Goal: Task Accomplishment & Management: Manage account settings

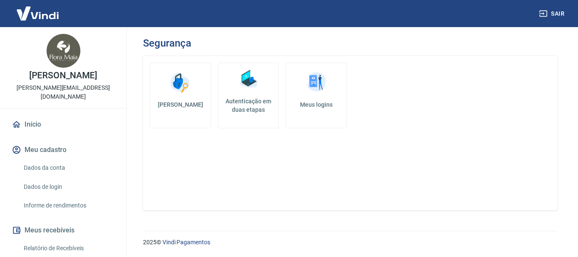
click at [244, 102] on h5 "Autenticação em duas etapas" at bounding box center [249, 105] width 54 height 17
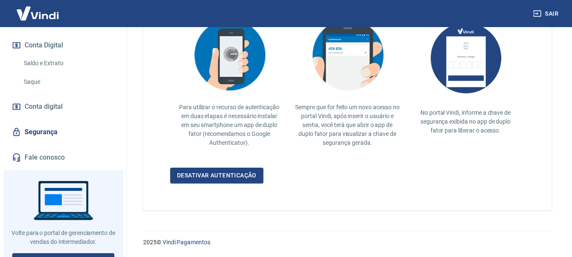
scroll to position [287, 0]
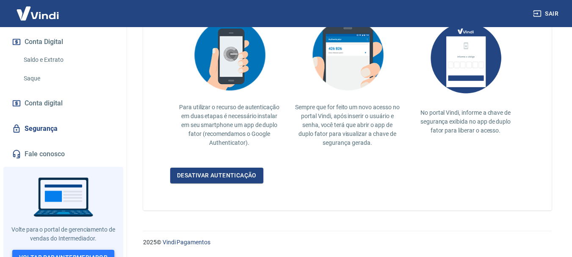
click at [77, 250] on link "Voltar para Intermediador" at bounding box center [63, 258] width 102 height 16
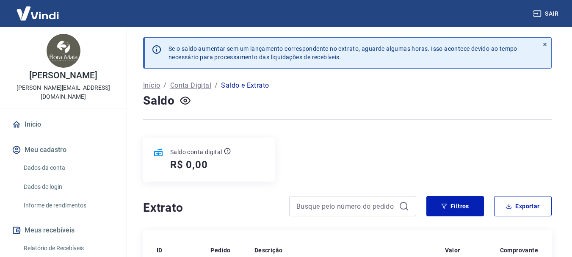
click at [237, 85] on p "Saldo e Extrato" at bounding box center [245, 85] width 48 height 10
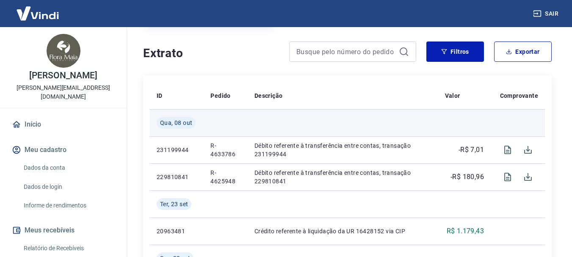
scroll to position [169, 0]
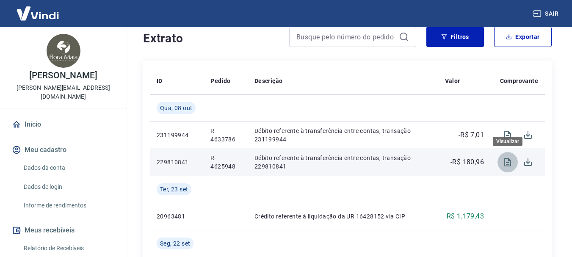
click at [507, 160] on icon "Visualizar" at bounding box center [507, 162] width 10 height 10
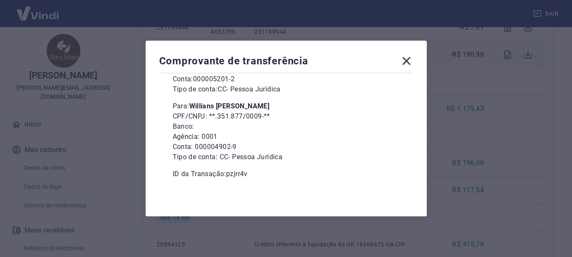
scroll to position [296, 0]
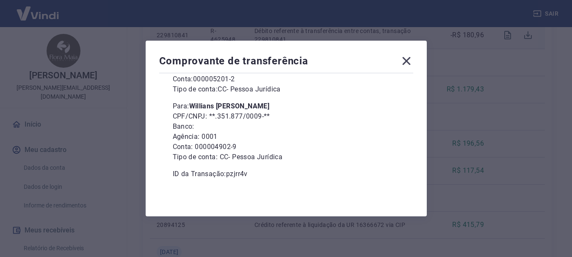
click at [410, 61] on icon at bounding box center [406, 61] width 8 height 8
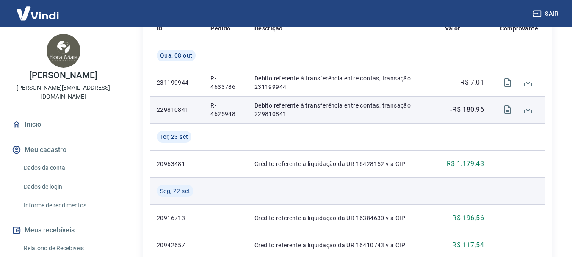
scroll to position [212, 0]
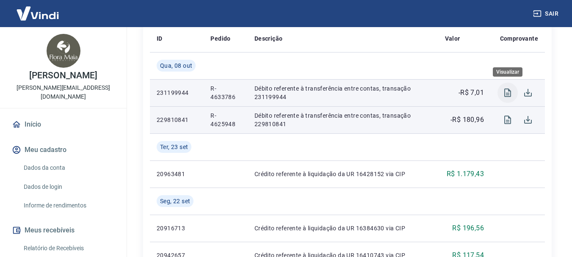
click at [506, 93] on icon "Visualizar" at bounding box center [507, 92] width 7 height 8
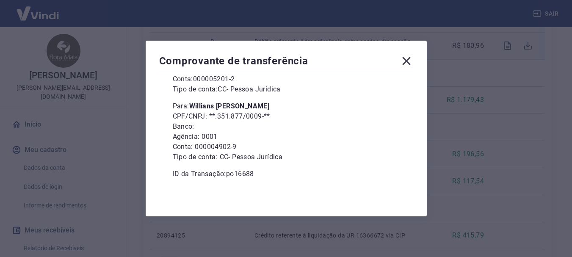
scroll to position [296, 0]
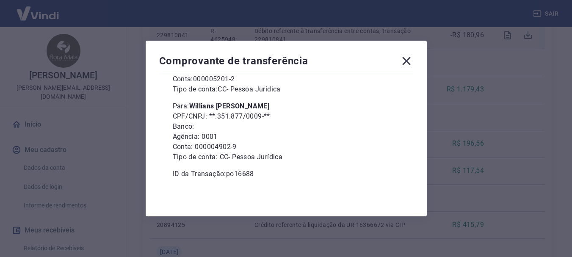
click at [408, 63] on icon at bounding box center [406, 61] width 8 height 8
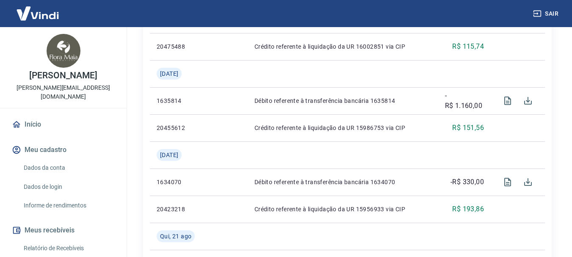
scroll to position [846, 0]
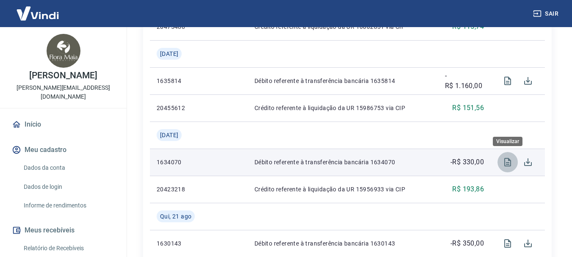
click at [507, 162] on icon "Visualizar" at bounding box center [507, 162] width 7 height 8
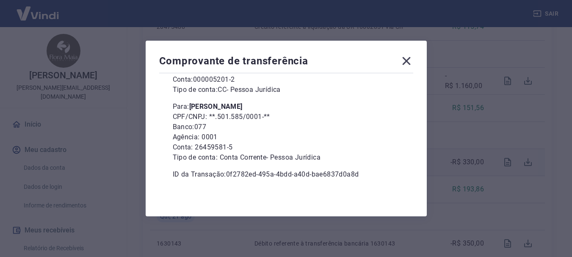
scroll to position [116, 0]
click at [411, 61] on icon at bounding box center [407, 61] width 14 height 14
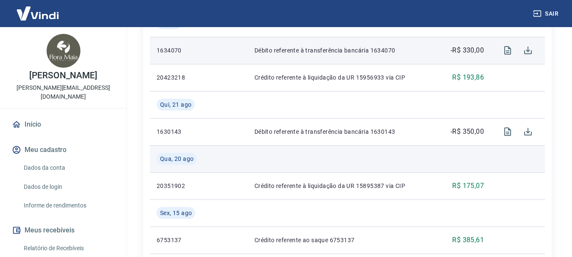
scroll to position [973, 0]
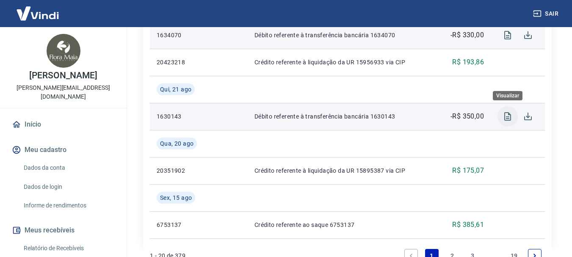
click at [509, 116] on icon "Visualizar" at bounding box center [507, 116] width 10 height 10
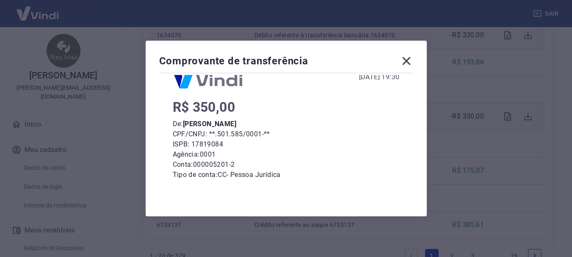
scroll to position [116, 0]
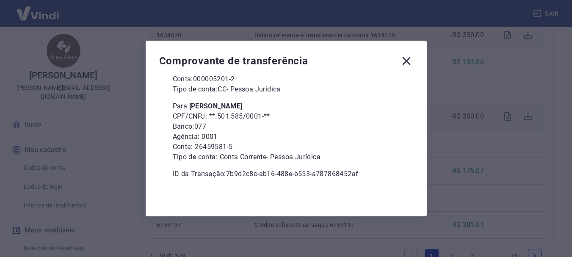
click at [410, 63] on icon at bounding box center [406, 61] width 8 height 8
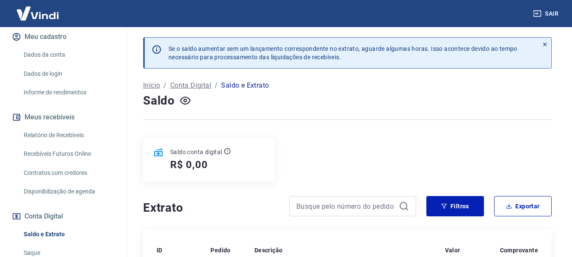
scroll to position [169, 0]
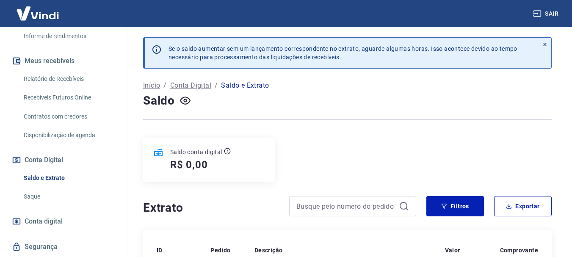
click at [48, 169] on link "Saldo e Extrato" at bounding box center [68, 177] width 96 height 17
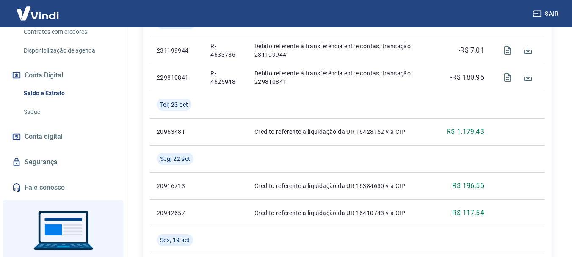
scroll to position [287, 0]
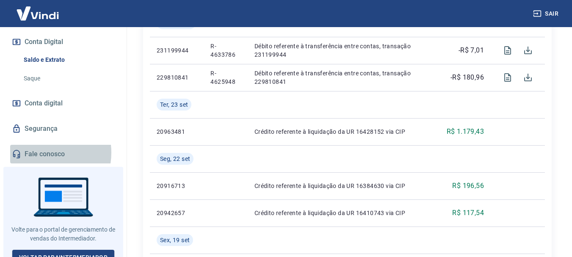
click at [39, 145] on link "Fale conosco" at bounding box center [63, 154] width 106 height 19
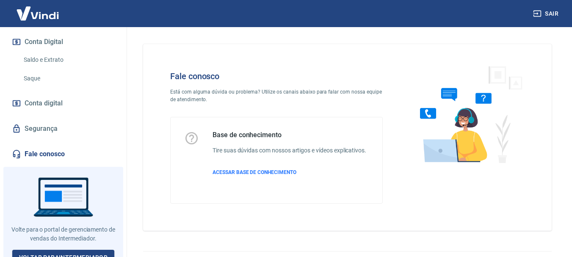
click at [425, 116] on img at bounding box center [467, 114] width 129 height 113
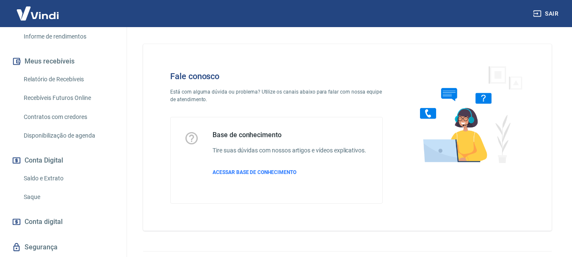
scroll to position [169, 0]
click at [46, 169] on link "Saldo e Extrato" at bounding box center [68, 177] width 96 height 17
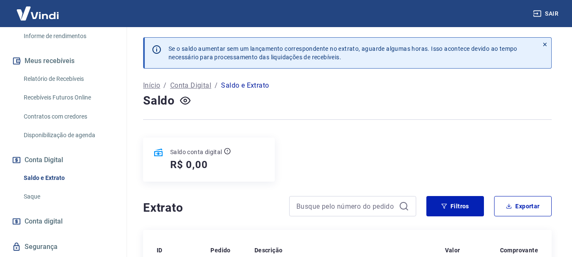
click at [544, 42] on icon at bounding box center [545, 44] width 6 height 6
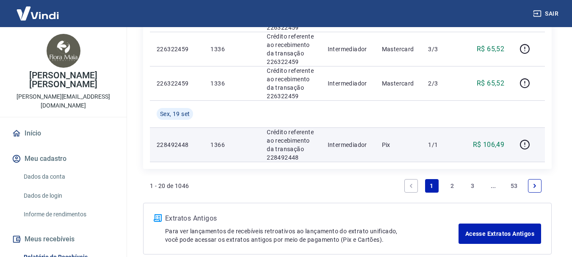
scroll to position [973, 0]
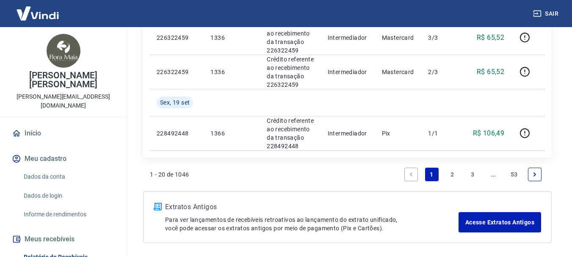
click at [454, 175] on link "2" at bounding box center [452, 175] width 14 height 14
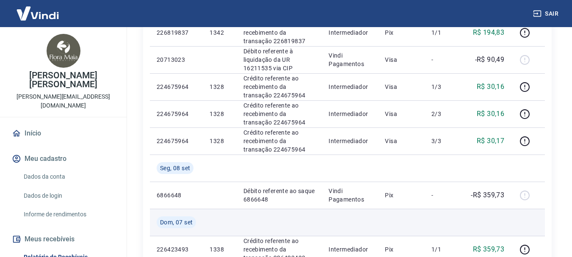
scroll to position [706, 0]
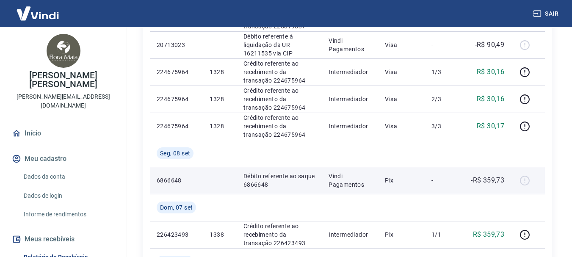
click at [248, 178] on p "Débito referente ao saque 6866648" at bounding box center [279, 180] width 72 height 17
click at [292, 177] on p "Débito referente ao saque 6866648" at bounding box center [279, 180] width 72 height 17
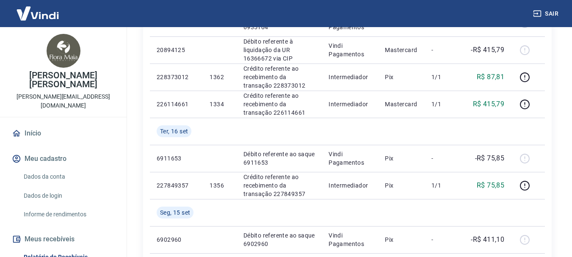
scroll to position [198, 0]
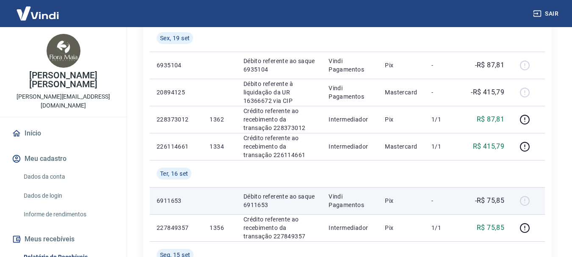
click at [421, 203] on td "Pix" at bounding box center [401, 200] width 47 height 27
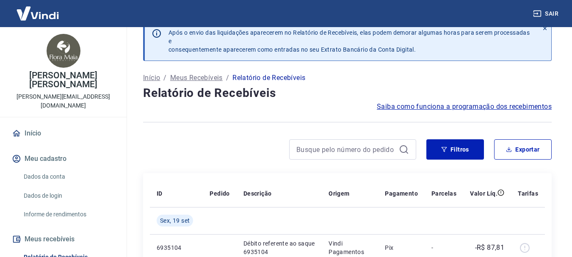
scroll to position [0, 0]
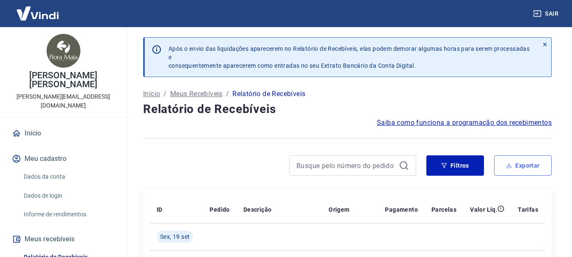
click at [523, 163] on button "Exportar" at bounding box center [523, 165] width 58 height 20
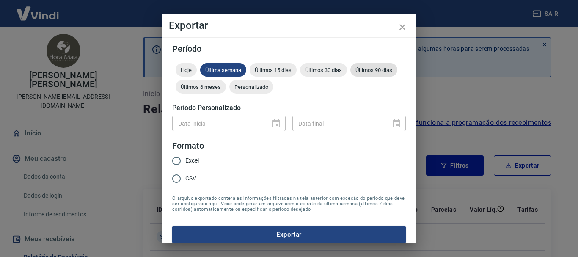
click at [350, 73] on span "Últimos 90 dias" at bounding box center [373, 70] width 47 height 6
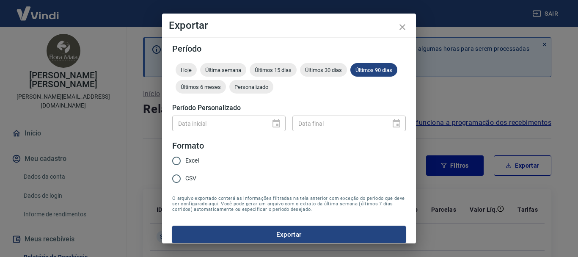
click at [177, 159] on input "Excel" at bounding box center [177, 161] width 18 height 18
radio input "true"
click at [297, 236] on button "Exportar" at bounding box center [289, 235] width 234 height 18
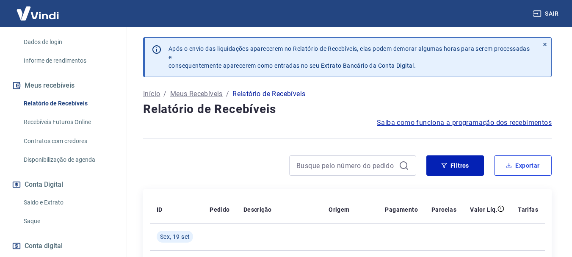
scroll to position [185, 0]
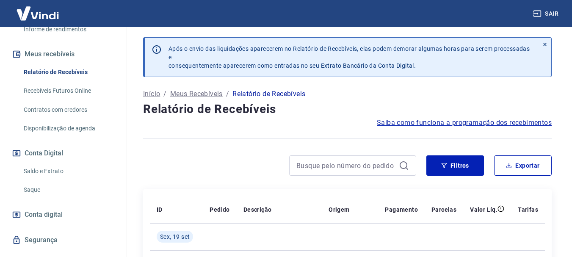
click at [36, 181] on link "Saque" at bounding box center [68, 189] width 96 height 17
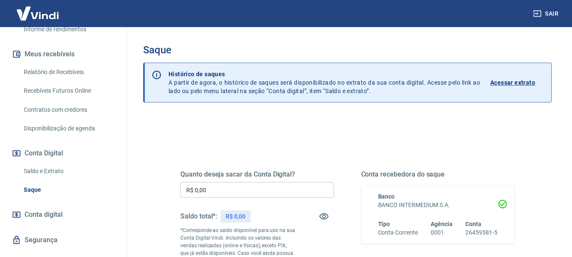
click at [48, 163] on link "Saldo e Extrato" at bounding box center [68, 171] width 96 height 17
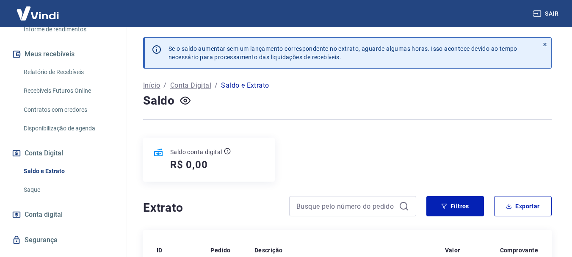
click at [545, 44] on icon at bounding box center [544, 44] width 3 height 3
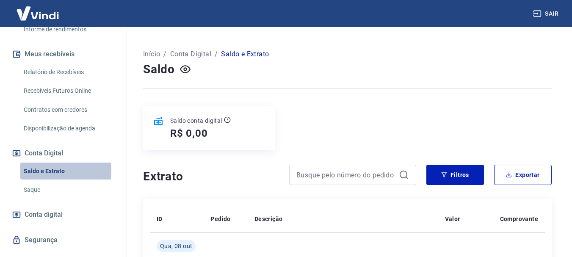
click at [41, 163] on link "Saldo e Extrato" at bounding box center [68, 171] width 96 height 17
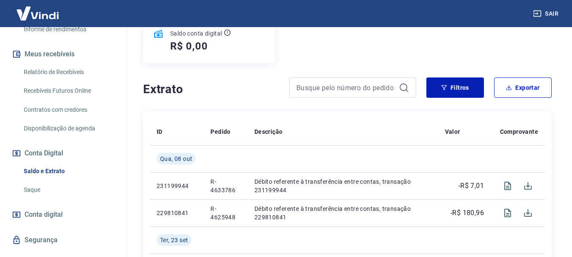
scroll to position [85, 0]
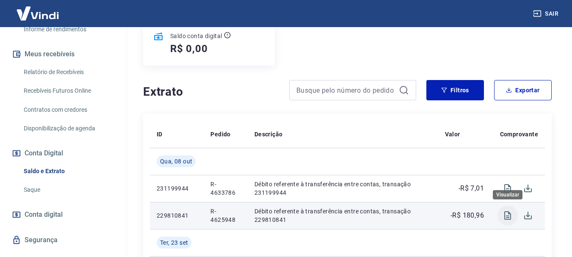
click at [510, 218] on icon "Visualizar" at bounding box center [507, 215] width 10 height 10
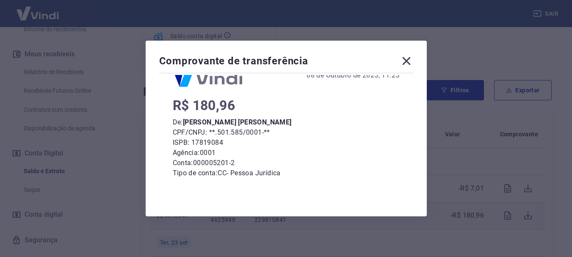
scroll to position [19, 0]
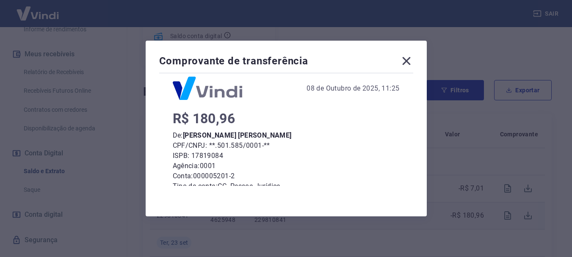
click at [410, 61] on icon at bounding box center [406, 61] width 8 height 8
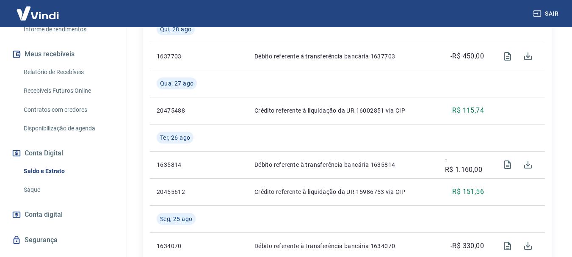
scroll to position [632, 0]
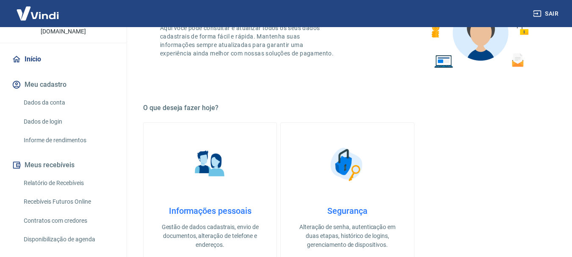
scroll to position [85, 0]
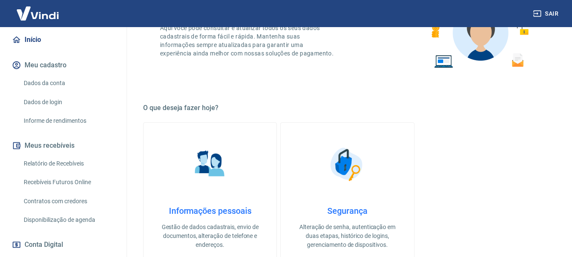
click at [61, 155] on link "Relatório de Recebíveis" at bounding box center [68, 163] width 96 height 17
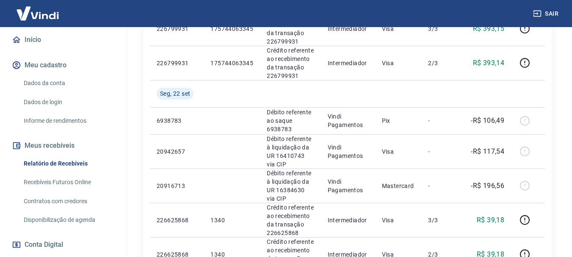
scroll to position [635, 0]
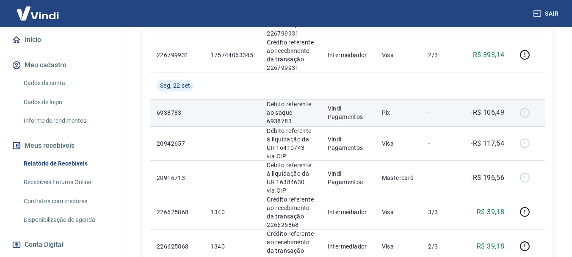
click at [527, 111] on div at bounding box center [528, 113] width 20 height 14
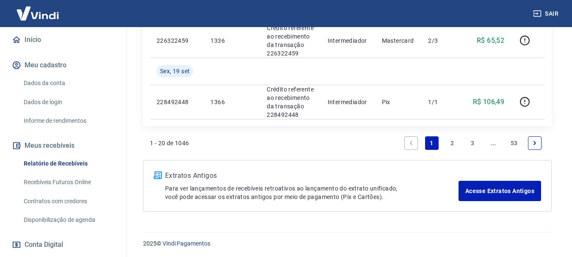
scroll to position [1006, 0]
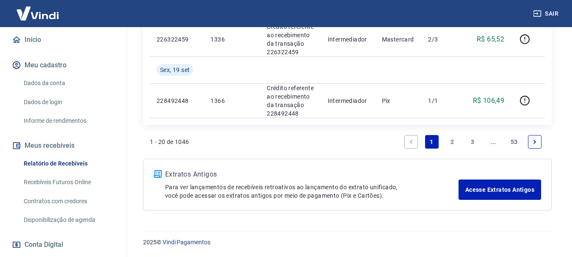
click at [453, 141] on link "2" at bounding box center [452, 142] width 14 height 14
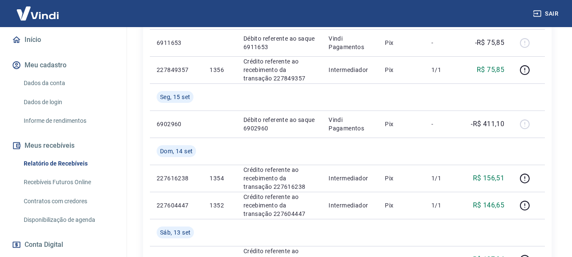
scroll to position [358, 0]
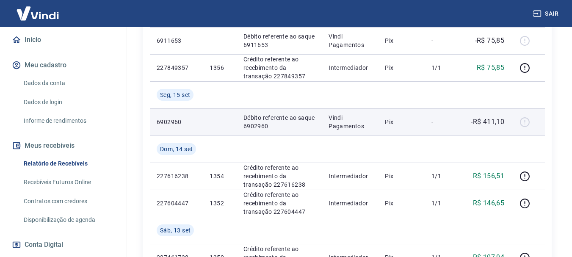
click at [523, 123] on div at bounding box center [528, 122] width 20 height 14
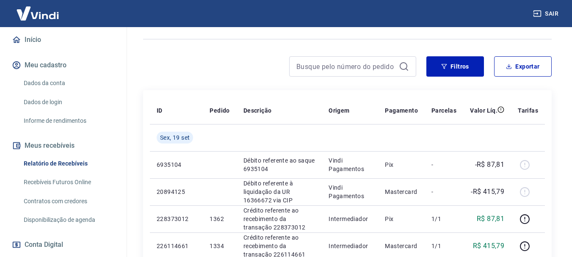
scroll to position [0, 0]
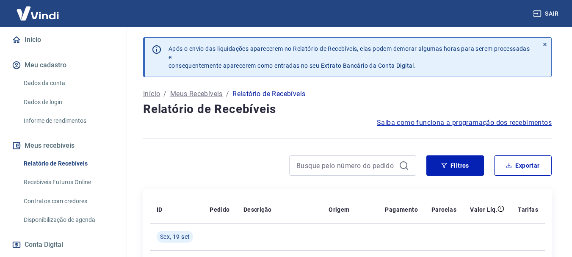
click at [544, 44] on icon at bounding box center [545, 44] width 6 height 6
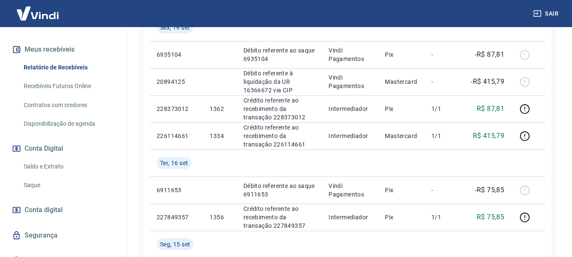
scroll to position [185, 0]
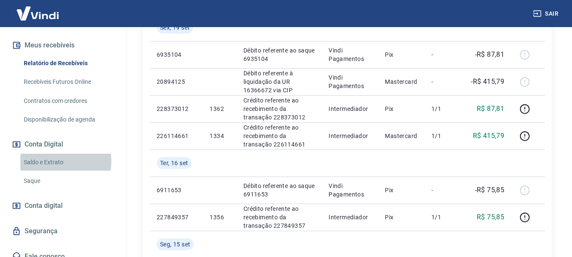
click at [47, 154] on link "Saldo e Extrato" at bounding box center [68, 162] width 96 height 17
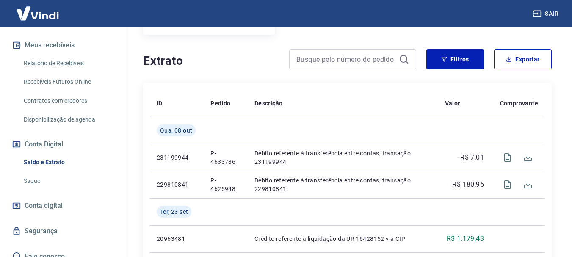
scroll to position [169, 0]
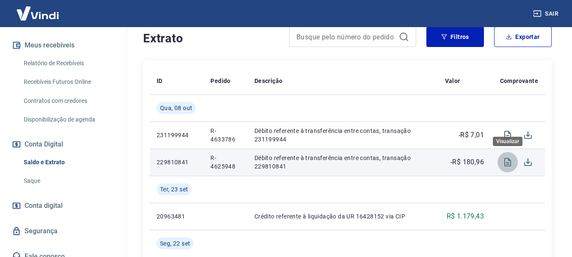
click at [509, 164] on icon "Visualizar" at bounding box center [507, 162] width 7 height 8
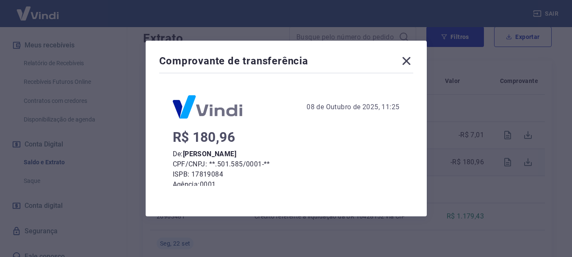
scroll to position [85, 0]
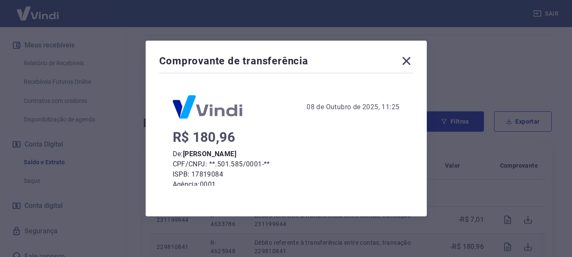
click at [410, 61] on icon at bounding box center [406, 61] width 8 height 8
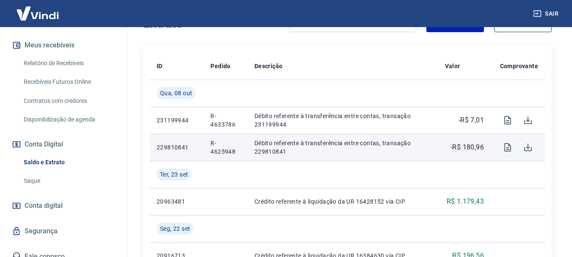
scroll to position [169, 0]
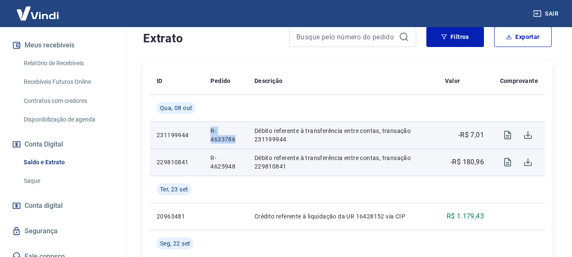
drag, startPoint x: 211, startPoint y: 132, endPoint x: 237, endPoint y: 143, distance: 28.3
click at [237, 143] on p "R-4633786" at bounding box center [225, 135] width 30 height 17
copy p "R-4633786"
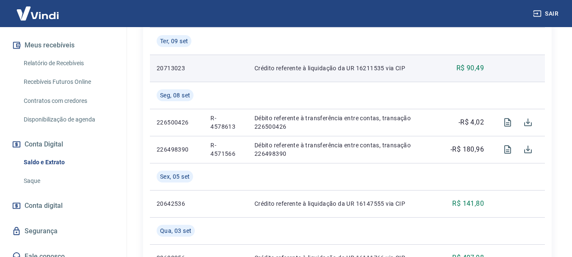
scroll to position [508, 0]
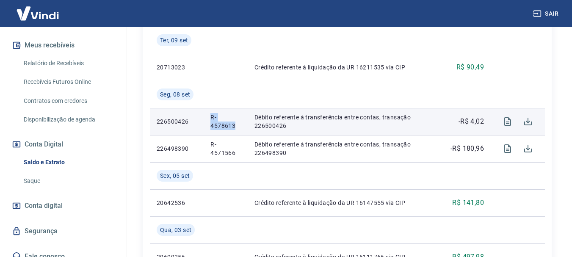
drag, startPoint x: 210, startPoint y: 117, endPoint x: 236, endPoint y: 130, distance: 29.2
click at [236, 130] on p "R-4578613" at bounding box center [225, 121] width 30 height 17
copy p "R-4578613"
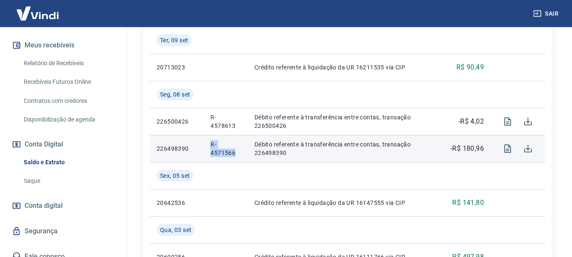
drag, startPoint x: 211, startPoint y: 144, endPoint x: 234, endPoint y: 155, distance: 25.9
click at [234, 155] on p "R-4571566" at bounding box center [225, 148] width 30 height 17
copy p "R-4571566"
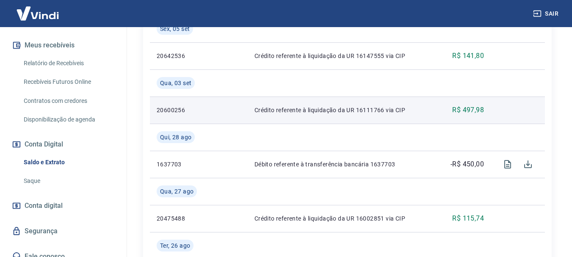
scroll to position [697, 0]
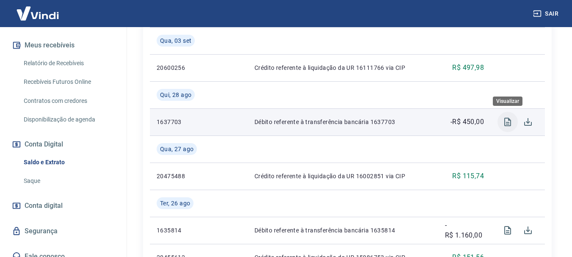
click at [504, 122] on icon "Visualizar" at bounding box center [507, 122] width 10 height 10
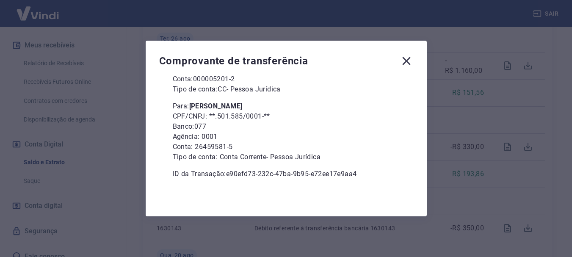
scroll to position [866, 0]
click at [410, 58] on icon at bounding box center [407, 61] width 14 height 14
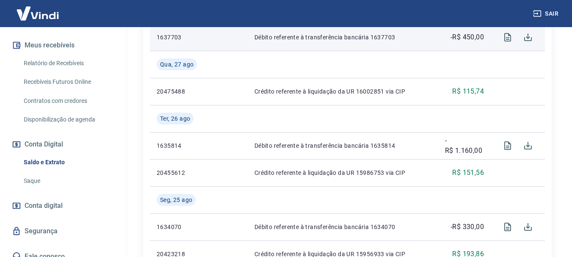
scroll to position [824, 0]
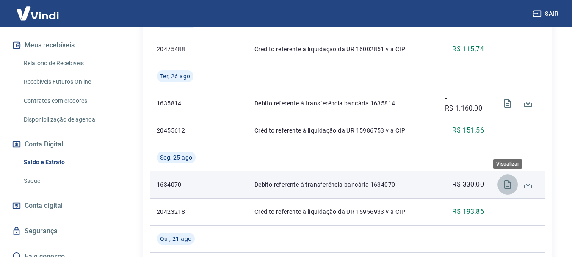
click at [508, 184] on icon "Visualizar" at bounding box center [507, 184] width 10 height 10
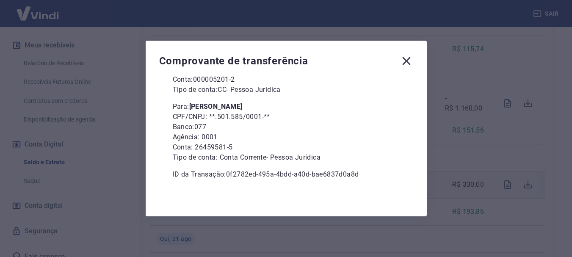
scroll to position [116, 0]
click at [410, 59] on icon at bounding box center [407, 61] width 14 height 14
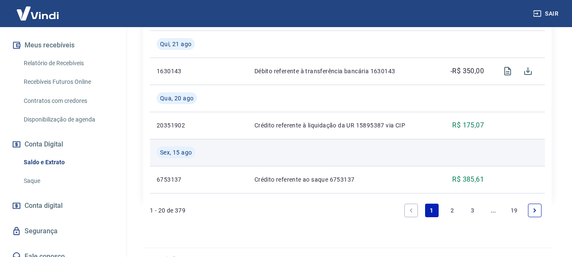
scroll to position [1036, 0]
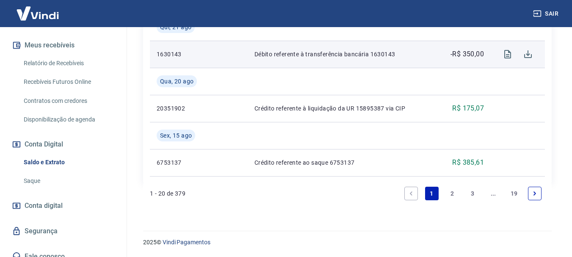
click at [298, 45] on td "Débito referente à transferência bancária 1630143" at bounding box center [343, 54] width 190 height 27
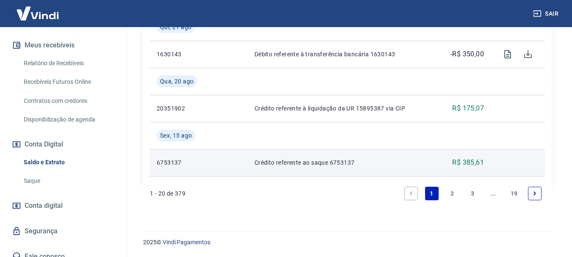
click at [287, 162] on p "Crédito referente ao saque 6753137" at bounding box center [342, 162] width 177 height 8
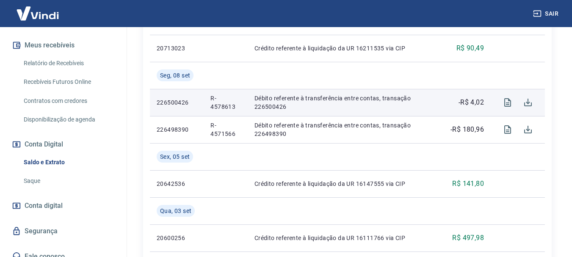
scroll to position [635, 0]
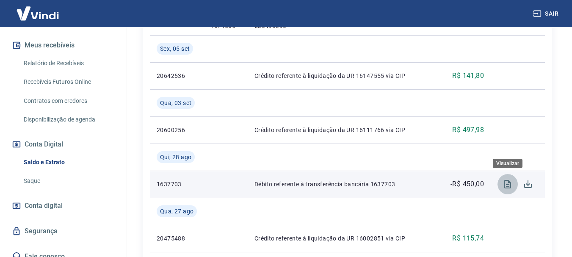
click at [505, 184] on icon "Visualizar" at bounding box center [507, 184] width 7 height 8
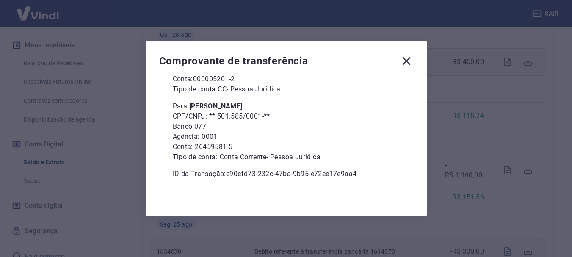
scroll to position [804, 0]
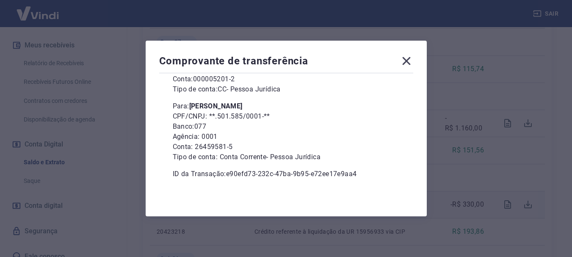
click at [410, 63] on icon at bounding box center [406, 61] width 8 height 8
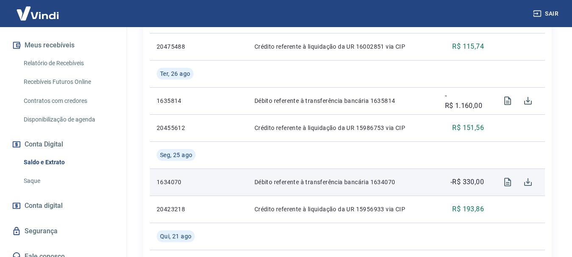
scroll to position [846, 0]
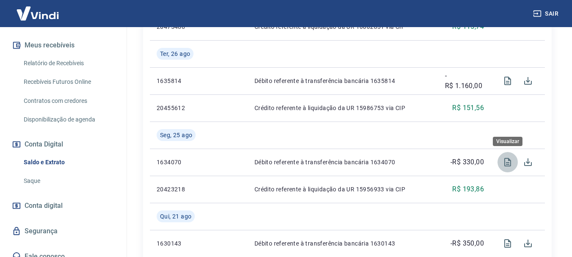
click at [510, 160] on icon "Visualizar" at bounding box center [507, 162] width 7 height 8
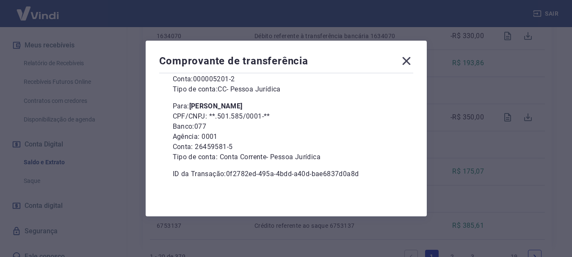
scroll to position [973, 0]
click at [413, 60] on icon at bounding box center [407, 61] width 14 height 14
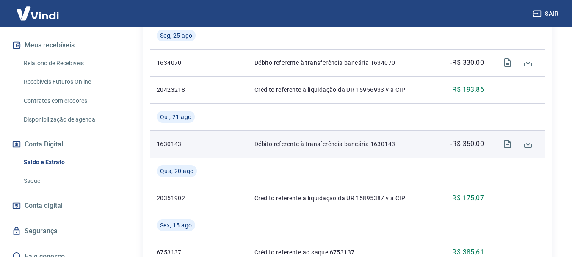
scroll to position [931, 0]
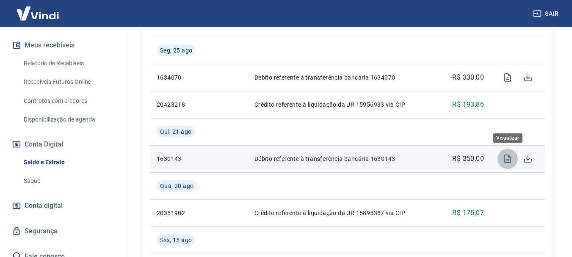
click at [505, 158] on icon "Visualizar" at bounding box center [507, 158] width 7 height 8
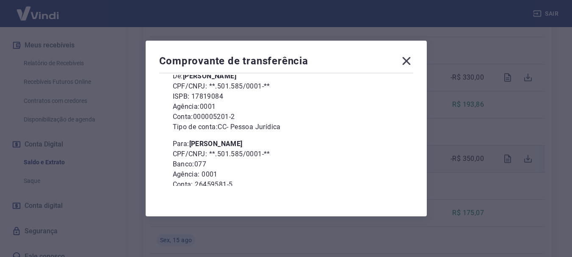
scroll to position [85, 0]
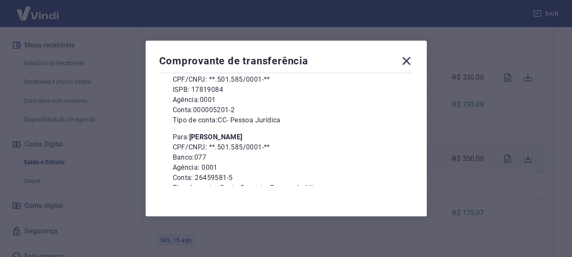
click at [409, 60] on icon at bounding box center [406, 61] width 8 height 8
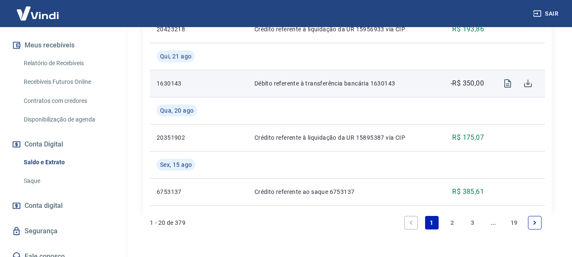
scroll to position [1036, 0]
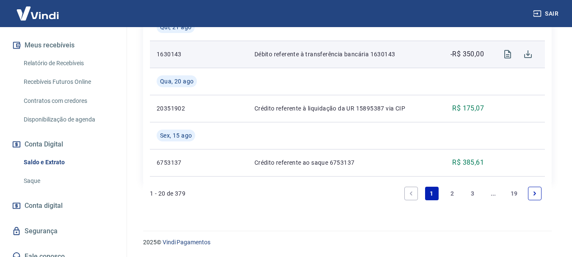
click at [452, 194] on link "2" at bounding box center [452, 194] width 14 height 14
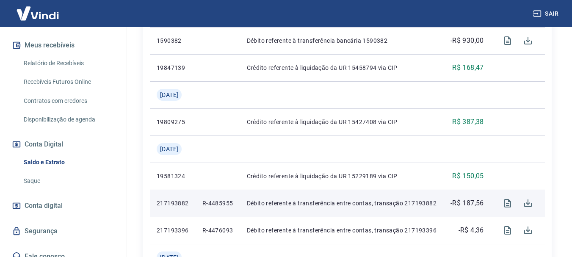
scroll to position [585, 0]
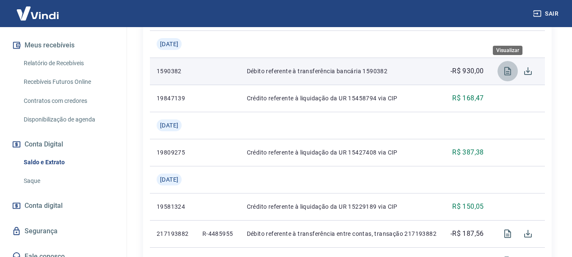
click at [507, 69] on icon "Visualizar" at bounding box center [507, 71] width 10 height 10
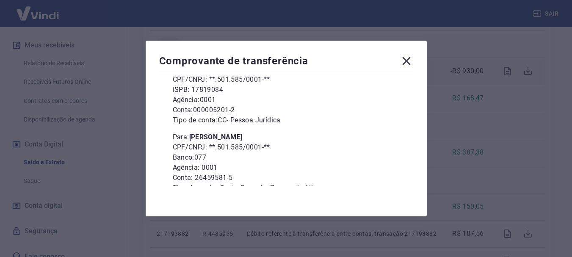
scroll to position [116, 0]
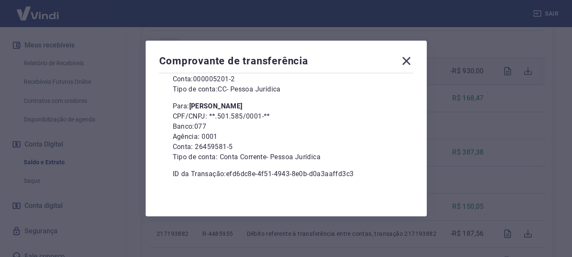
click at [410, 63] on icon at bounding box center [406, 61] width 8 height 8
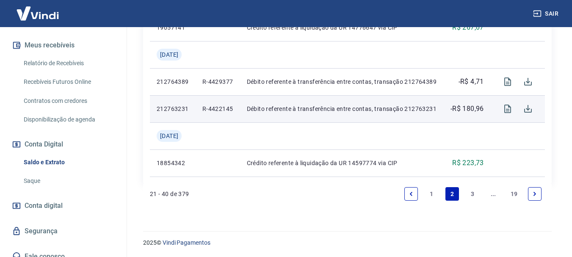
scroll to position [1009, 0]
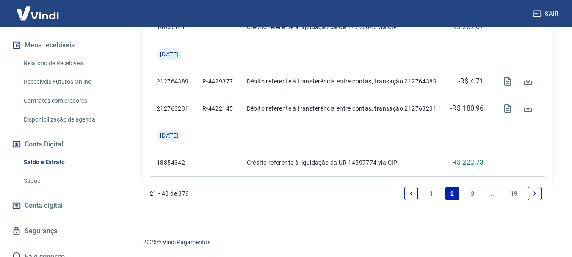
click at [432, 192] on link "1" at bounding box center [432, 194] width 14 height 14
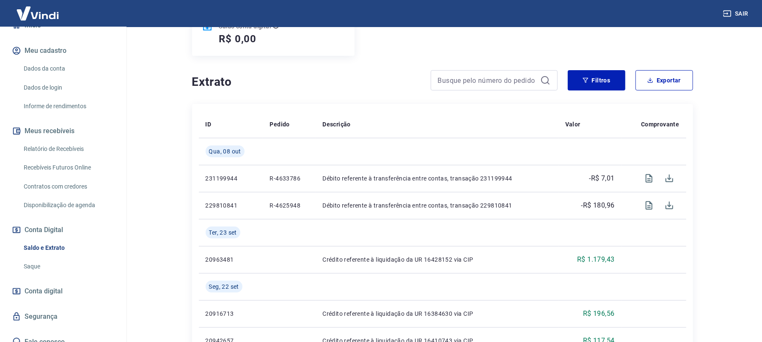
scroll to position [92, 0]
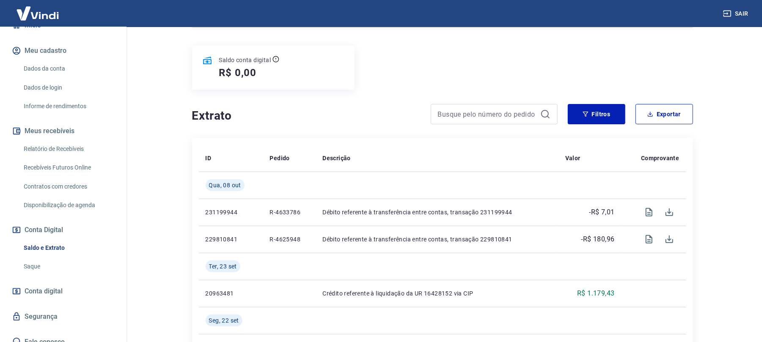
click at [543, 63] on div "Saldo conta digital R$ 0,00" at bounding box center [442, 68] width 501 height 44
click at [423, 85] on div "Saldo conta digital R$ 0,00" at bounding box center [442, 68] width 501 height 44
click at [322, 88] on div "Saldo conta digital R$ 0,00" at bounding box center [273, 68] width 163 height 44
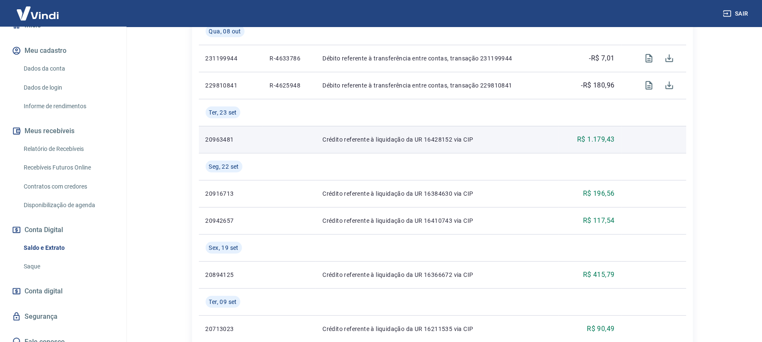
scroll to position [169, 0]
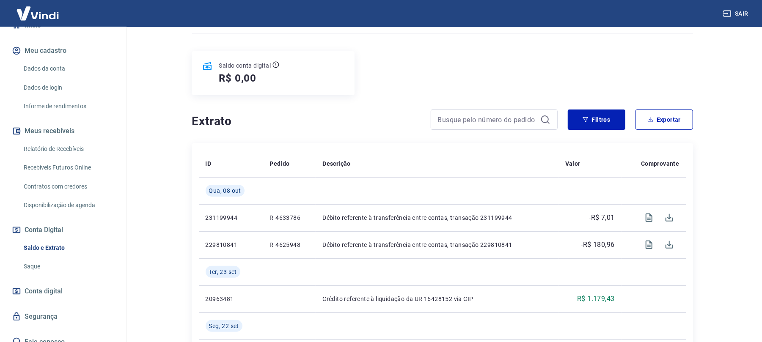
scroll to position [0, 0]
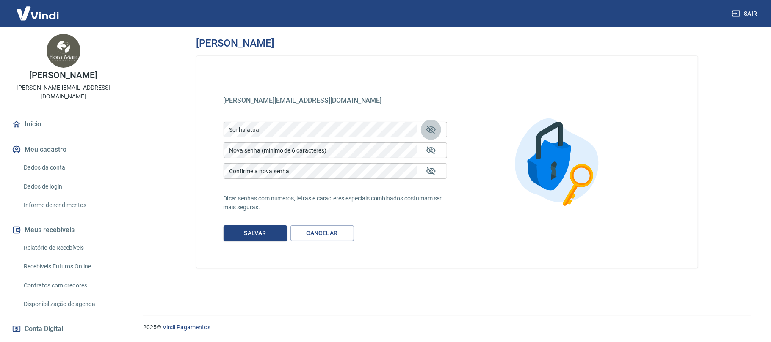
click at [432, 131] on icon "Mostrar/esconder senha" at bounding box center [430, 130] width 9 height 8
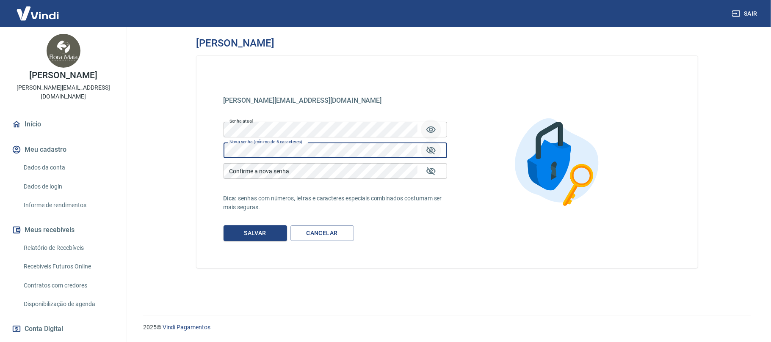
click at [429, 149] on icon "Mostrar/esconder senha" at bounding box center [430, 150] width 9 height 8
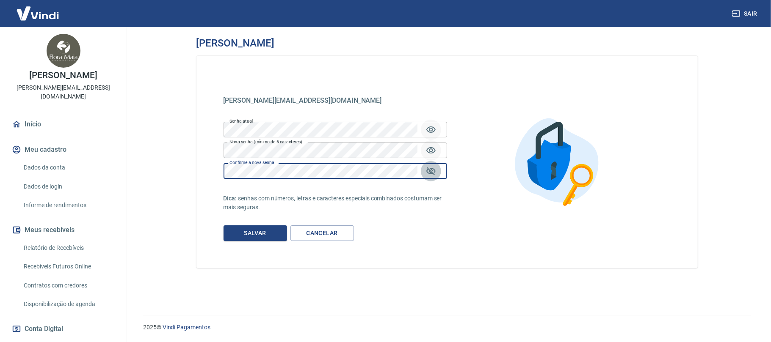
click at [432, 171] on icon "Mostrar/esconder senha" at bounding box center [431, 171] width 10 height 10
click at [268, 231] on button "Salvar" at bounding box center [254, 234] width 63 height 16
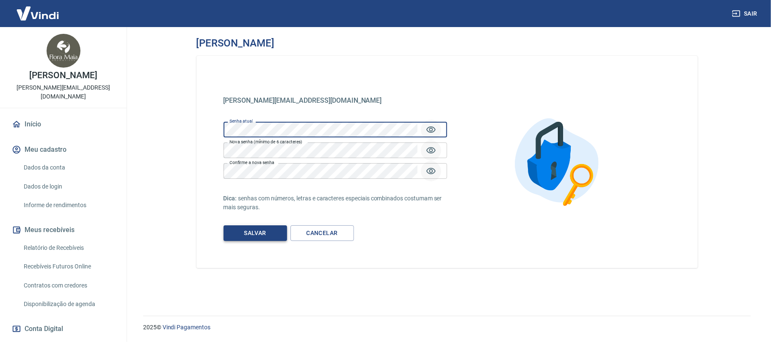
click at [251, 229] on button "Salvar" at bounding box center [254, 234] width 63 height 16
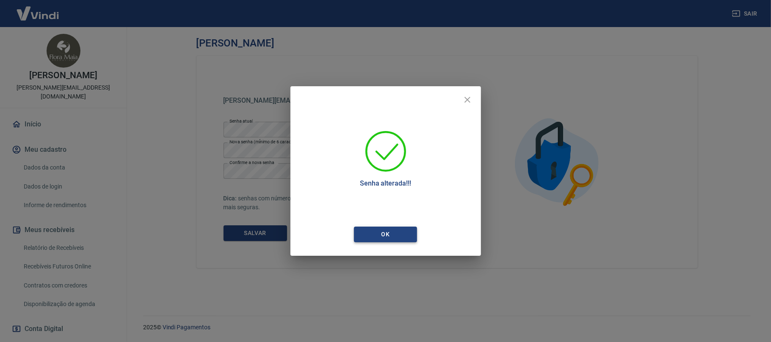
click at [391, 234] on button "Ok" at bounding box center [385, 235] width 63 height 16
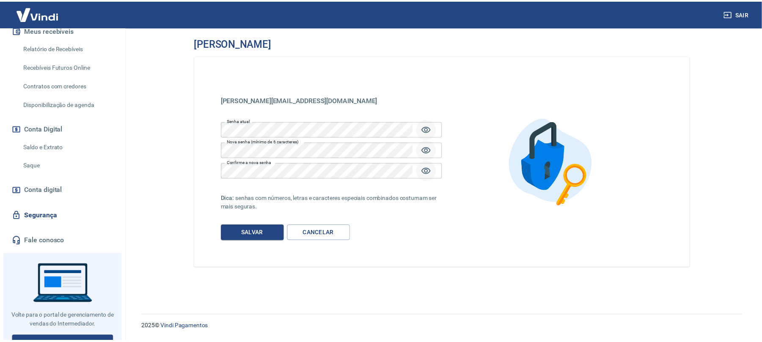
scroll to position [201, 0]
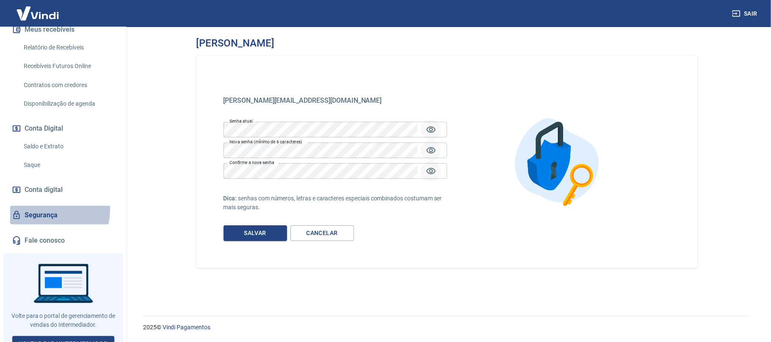
click at [39, 206] on link "Segurança" at bounding box center [63, 215] width 106 height 19
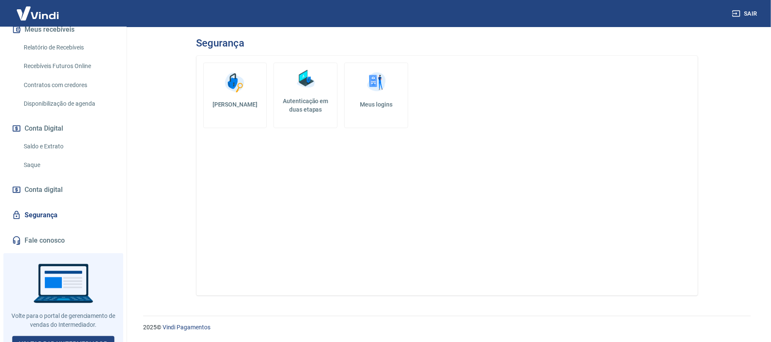
click at [312, 107] on h5 "Autenticação em duas etapas" at bounding box center [305, 105] width 56 height 17
click at [381, 94] on img at bounding box center [376, 82] width 25 height 25
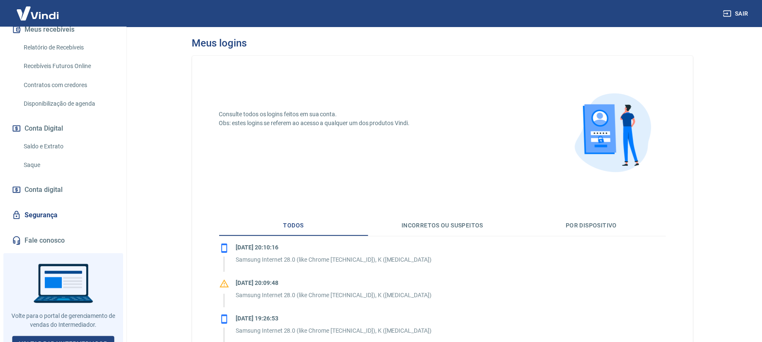
click at [460, 222] on button "Incorretos ou suspeitos" at bounding box center [442, 226] width 149 height 20
click at [603, 223] on button "Por dispositivo" at bounding box center [591, 226] width 149 height 20
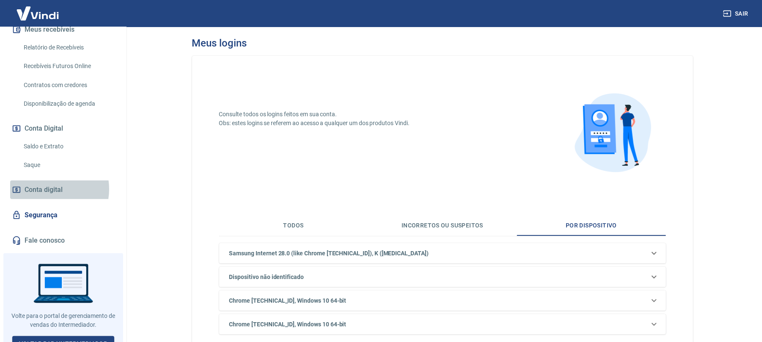
click at [49, 184] on span "Conta digital" at bounding box center [44, 190] width 38 height 12
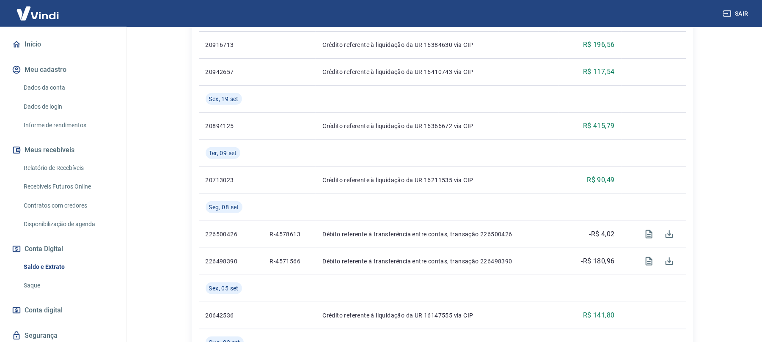
scroll to position [99, 0]
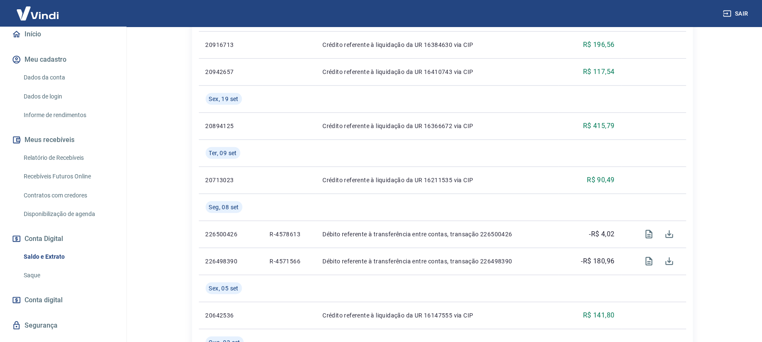
click at [49, 248] on link "Saldo e Extrato" at bounding box center [68, 256] width 96 height 17
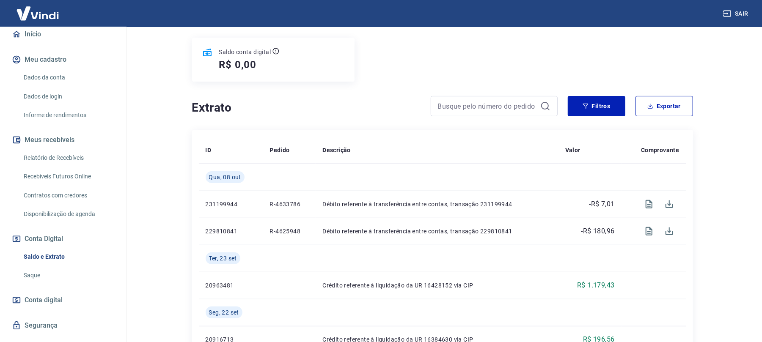
scroll to position [113, 0]
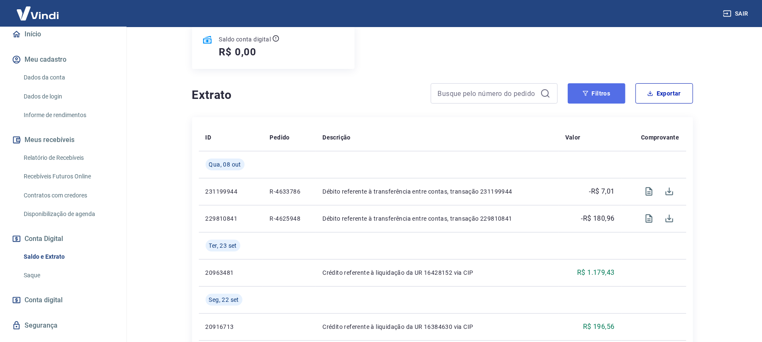
click at [593, 95] on button "Filtros" at bounding box center [597, 93] width 58 height 20
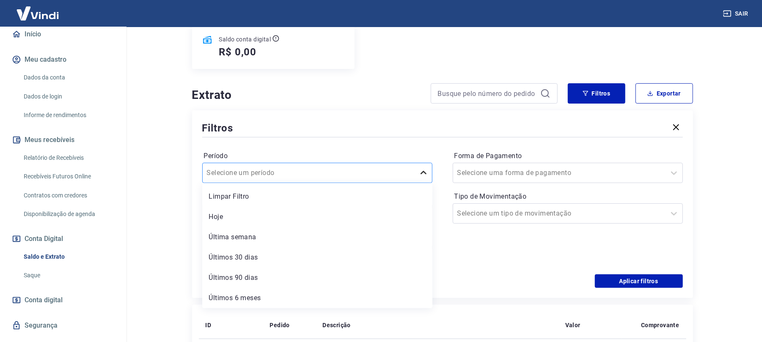
click at [424, 174] on icon at bounding box center [424, 172] width 6 height 3
click at [242, 279] on div "Últimos 90 dias" at bounding box center [317, 278] width 230 height 17
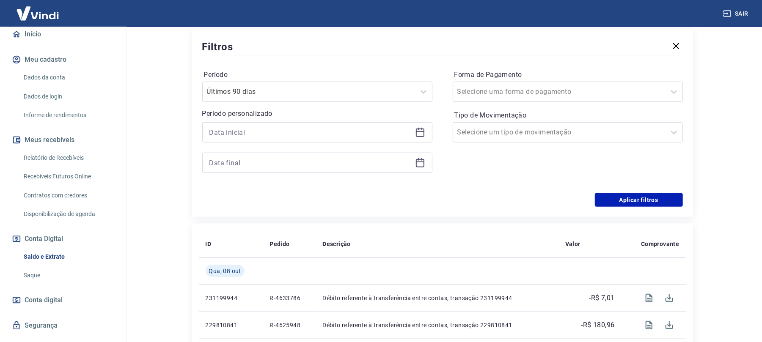
scroll to position [169, 0]
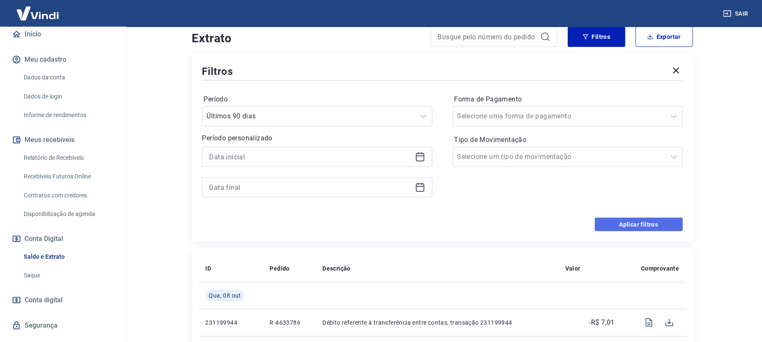
click at [637, 226] on button "Aplicar filtros" at bounding box center [639, 225] width 88 height 14
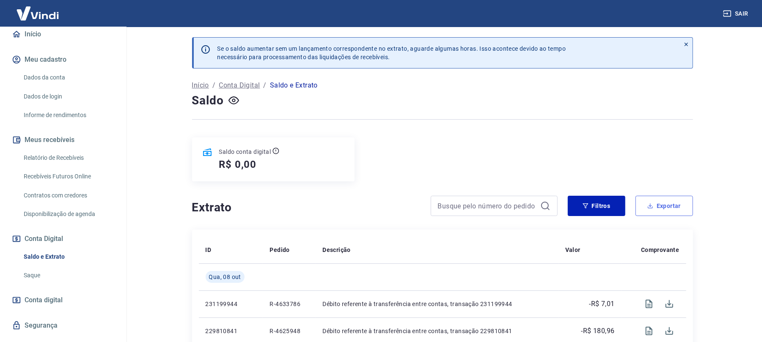
click at [664, 211] on button "Exportar" at bounding box center [665, 206] width 58 height 20
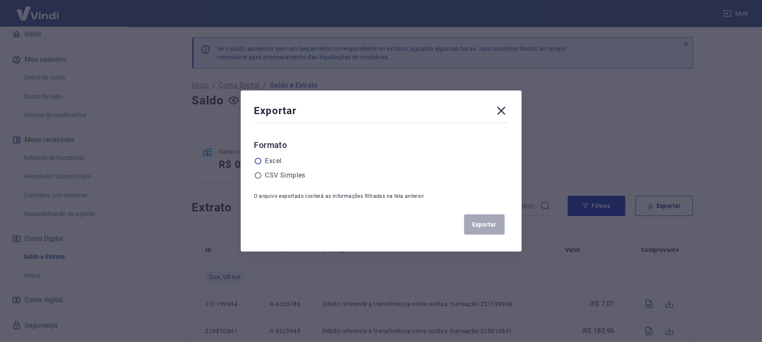
click at [261, 162] on icon at bounding box center [258, 161] width 8 height 8
click at [0, 0] on input "radio" at bounding box center [0, 0] width 0 height 0
click at [488, 225] on button "Exportar" at bounding box center [484, 225] width 41 height 20
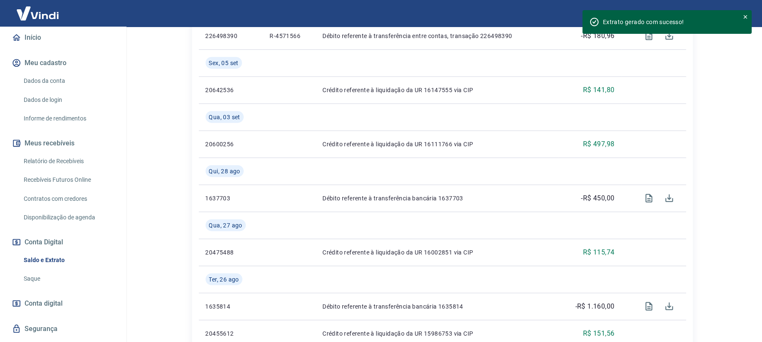
scroll to position [99, 0]
